Goal: Find specific page/section: Find specific page/section

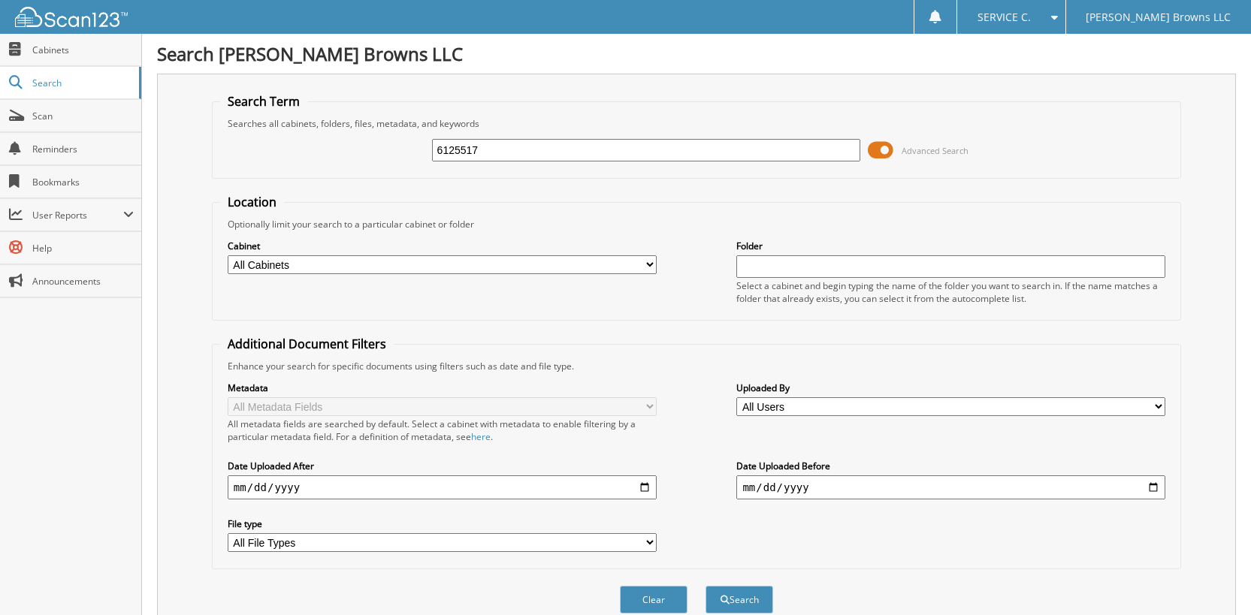
type input "6125517"
click at [705, 586] on button "Search" at bounding box center [739, 600] width 68 height 28
click at [878, 149] on span at bounding box center [881, 150] width 26 height 23
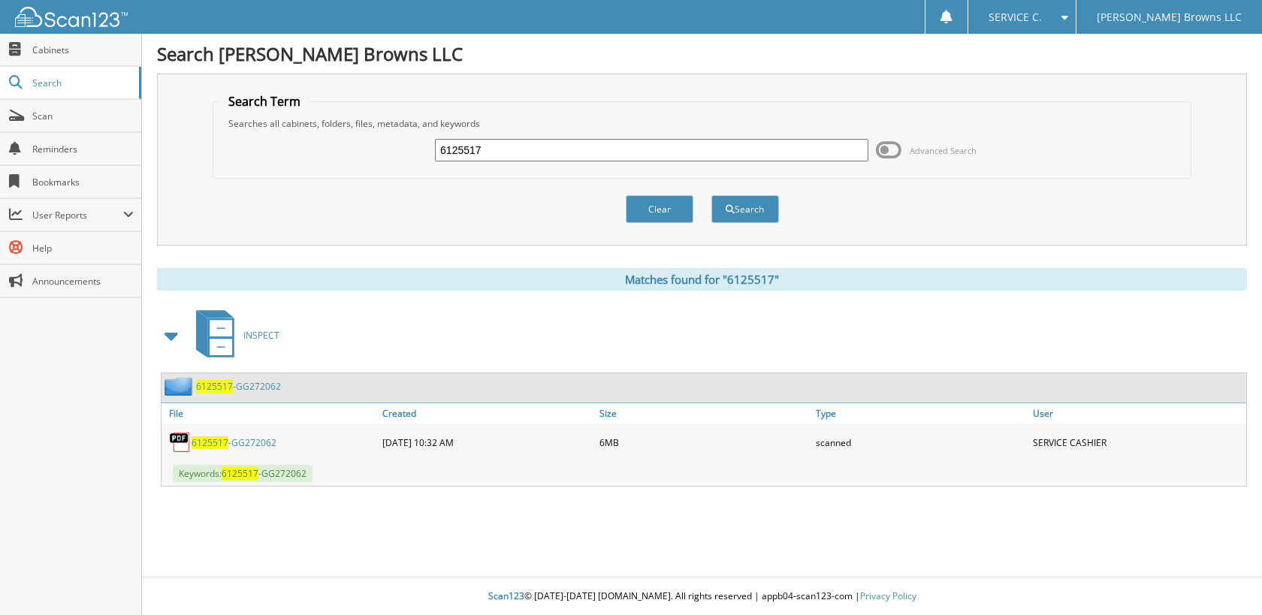
click at [216, 439] on span "6125517" at bounding box center [210, 442] width 37 height 13
drag, startPoint x: 503, startPoint y: 152, endPoint x: 374, endPoint y: 149, distance: 128.5
click at [374, 149] on div "6125517 Advanced Search" at bounding box center [702, 150] width 963 height 41
type input "6127224"
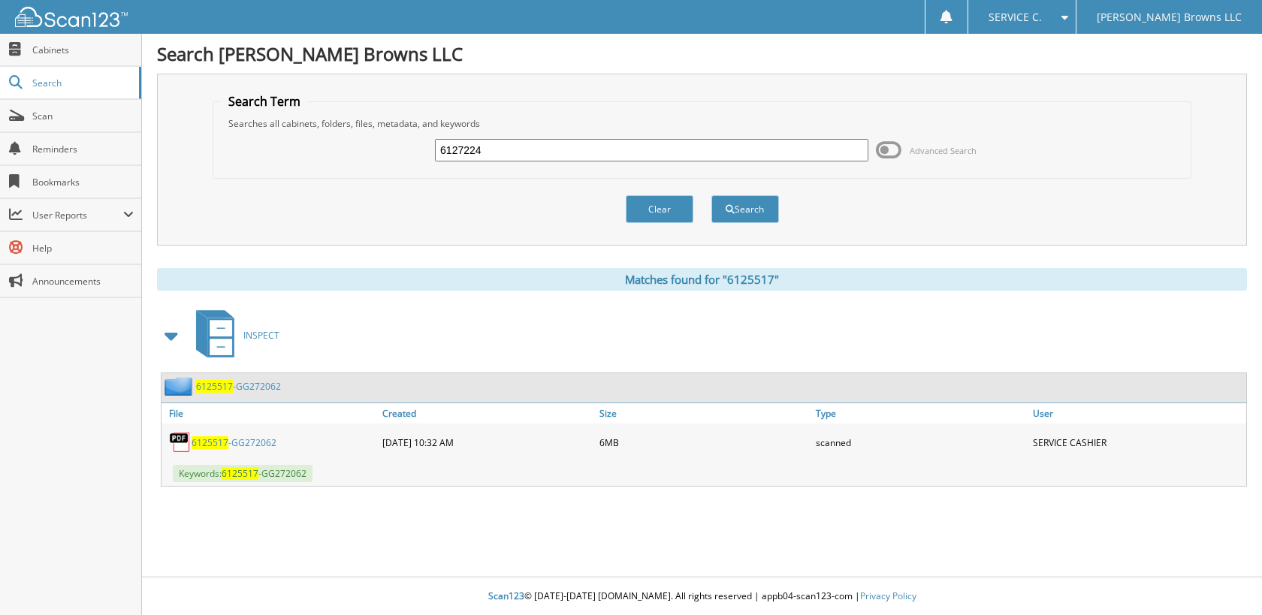
click at [711, 195] on button "Search" at bounding box center [745, 209] width 68 height 28
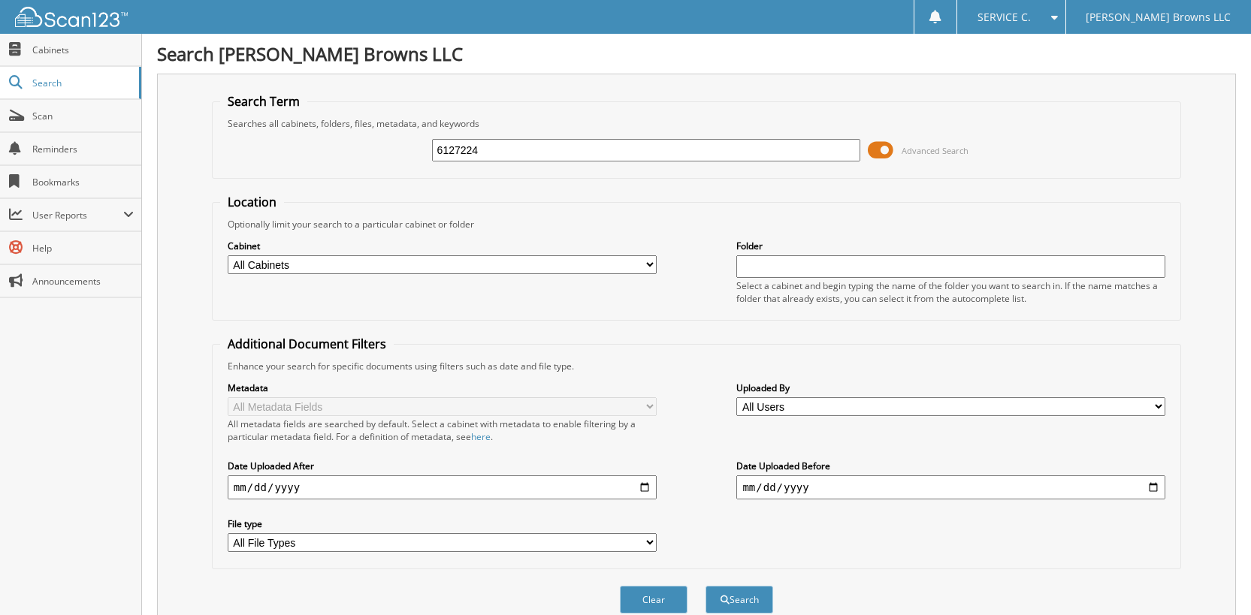
click at [880, 148] on span at bounding box center [881, 150] width 26 height 23
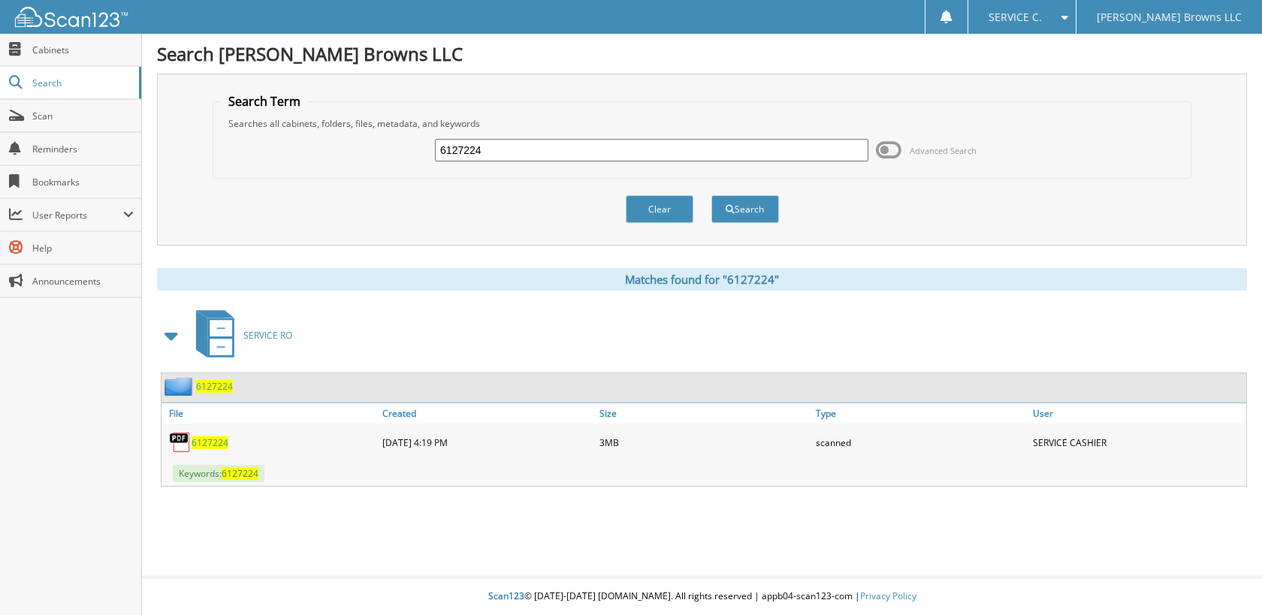
click at [215, 438] on span "6127224" at bounding box center [210, 442] width 37 height 13
drag, startPoint x: 564, startPoint y: 149, endPoint x: 280, endPoint y: 143, distance: 284.0
click at [280, 143] on div "6127224 Advanced Search" at bounding box center [702, 150] width 963 height 41
type input "6125594"
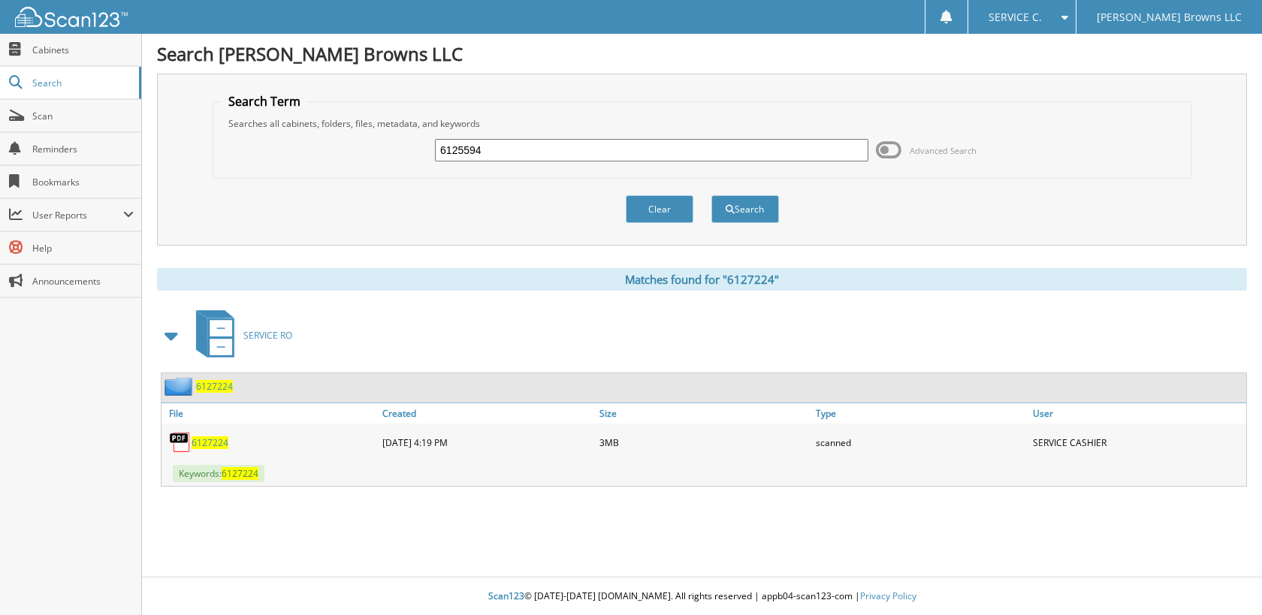
click at [711, 195] on button "Search" at bounding box center [745, 209] width 68 height 28
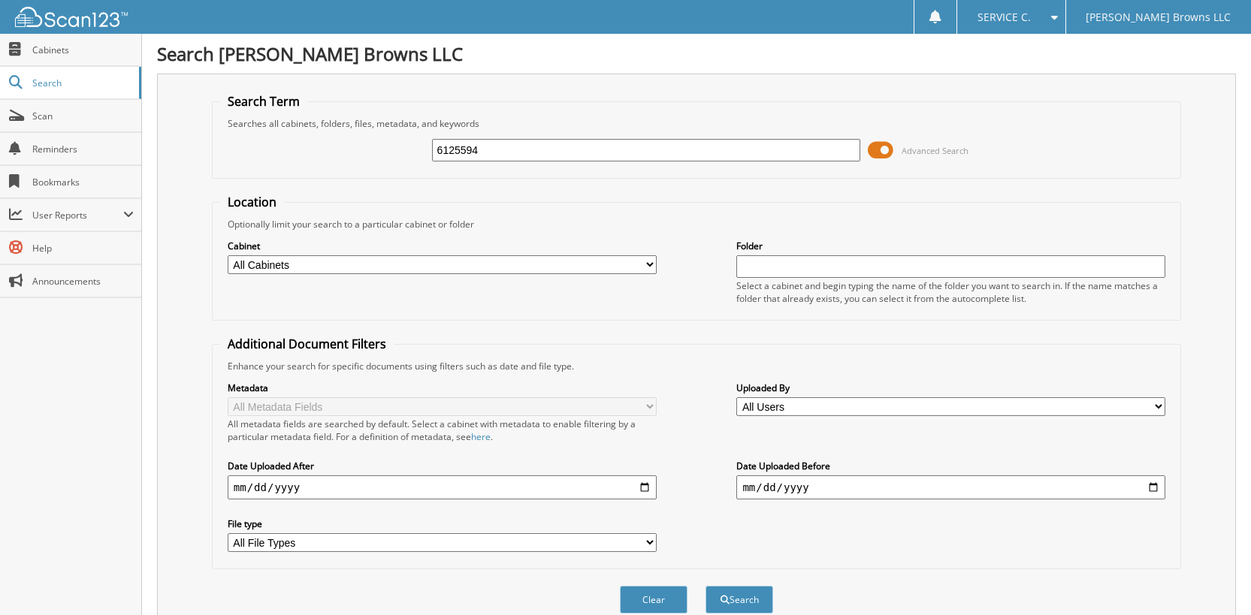
click at [882, 153] on span at bounding box center [881, 150] width 26 height 23
